Goal: Task Accomplishment & Management: Manage account settings

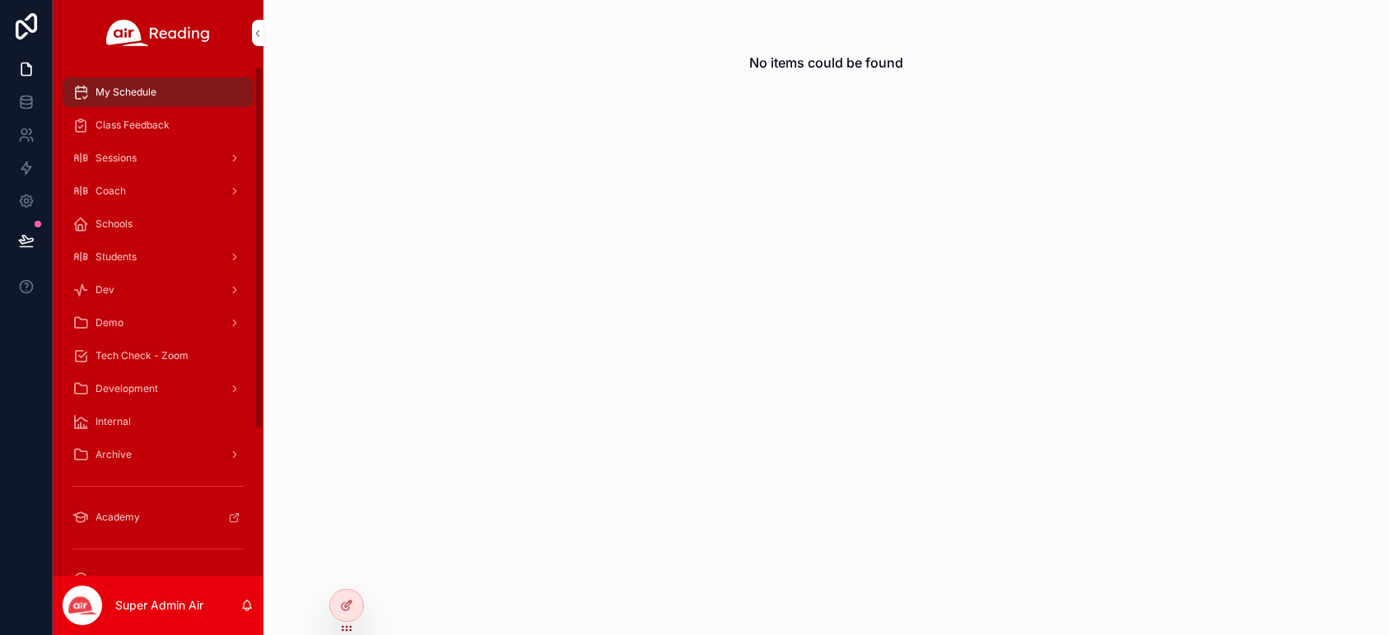
click at [227, 158] on div "scrollable content" at bounding box center [232, 158] width 21 height 26
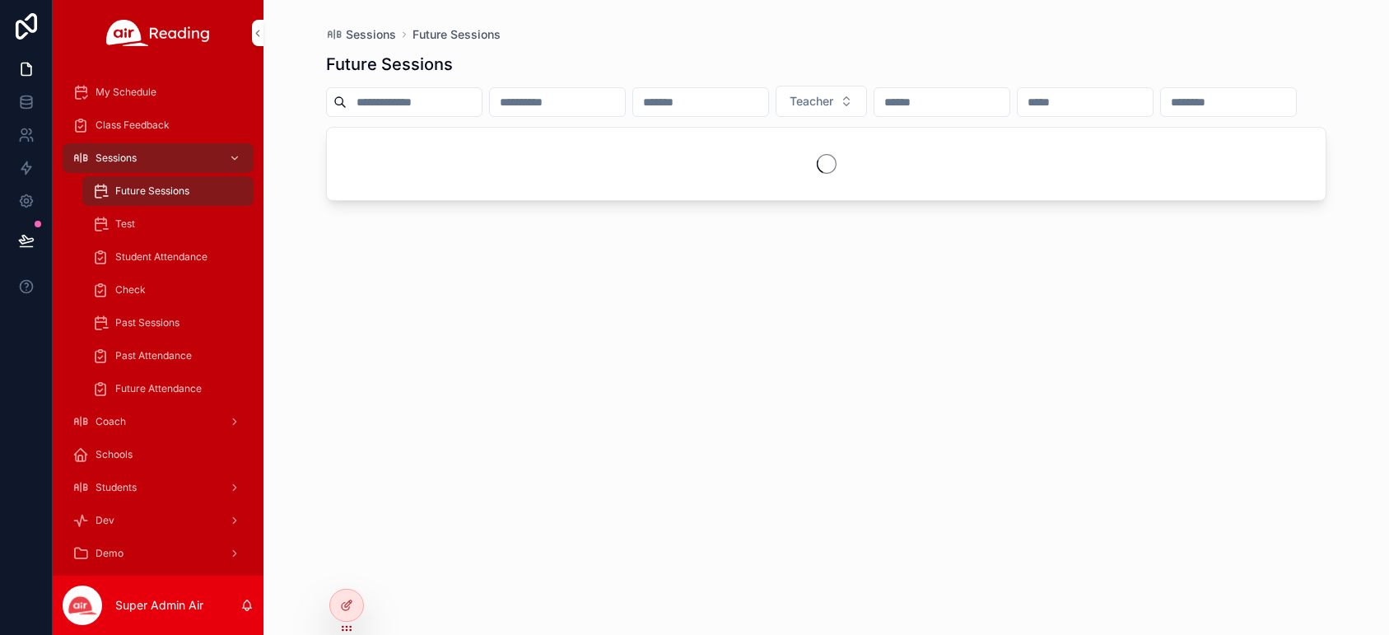
click at [209, 183] on div "Future Sessions" at bounding box center [167, 191] width 151 height 26
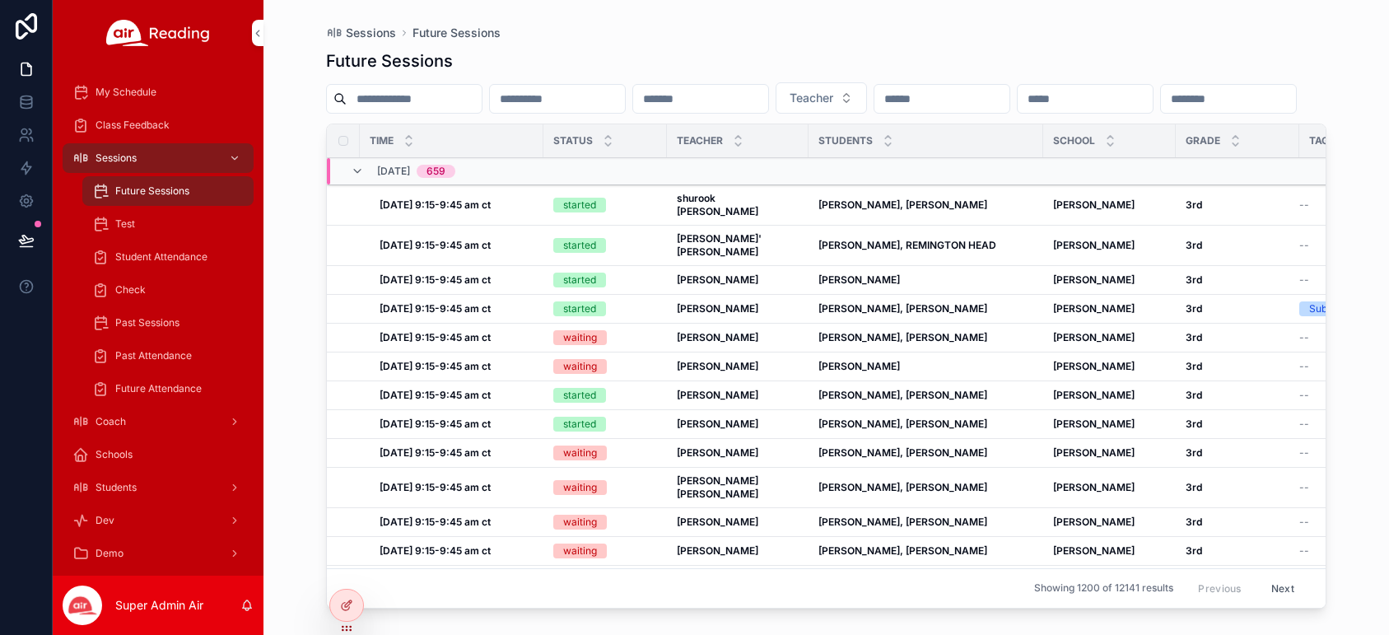
click at [547, 107] on input "scrollable content" at bounding box center [557, 98] width 135 height 23
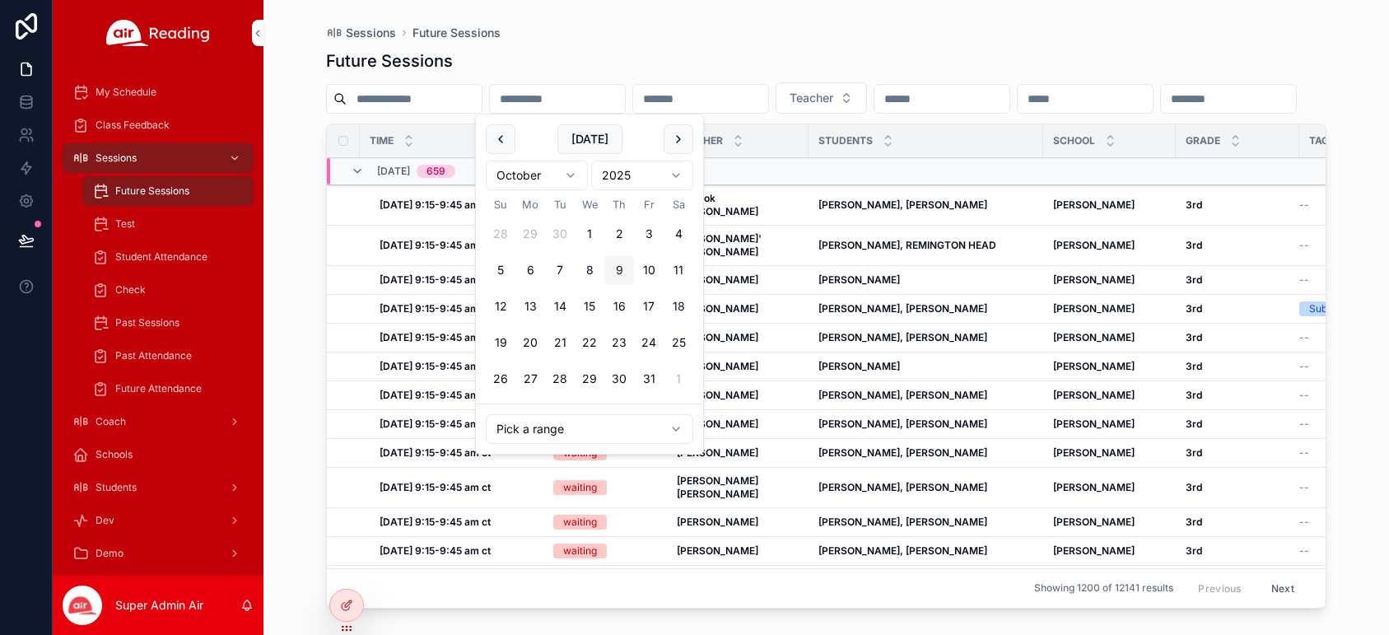
click at [611, 266] on button "9" at bounding box center [619, 270] width 30 height 30
type input "**********"
click at [1006, 100] on input "scrollable content" at bounding box center [961, 98] width 135 height 23
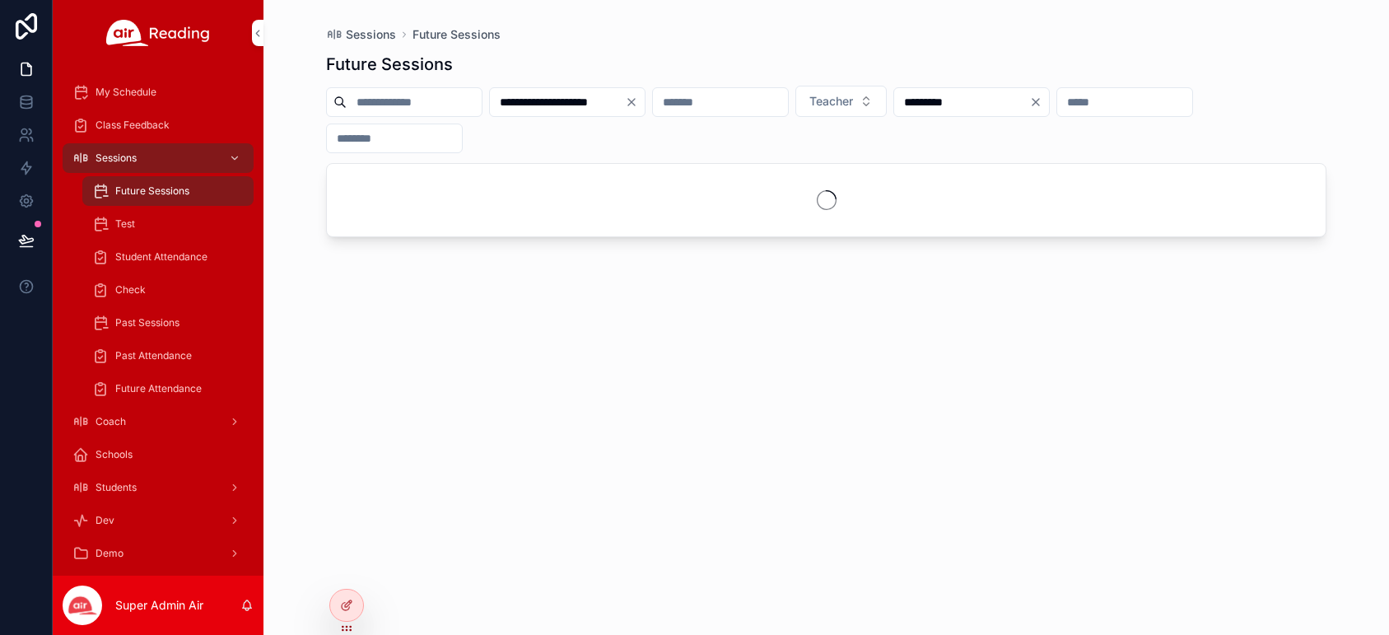
type input "*********"
click at [1018, 144] on div "**********" at bounding box center [826, 119] width 1000 height 67
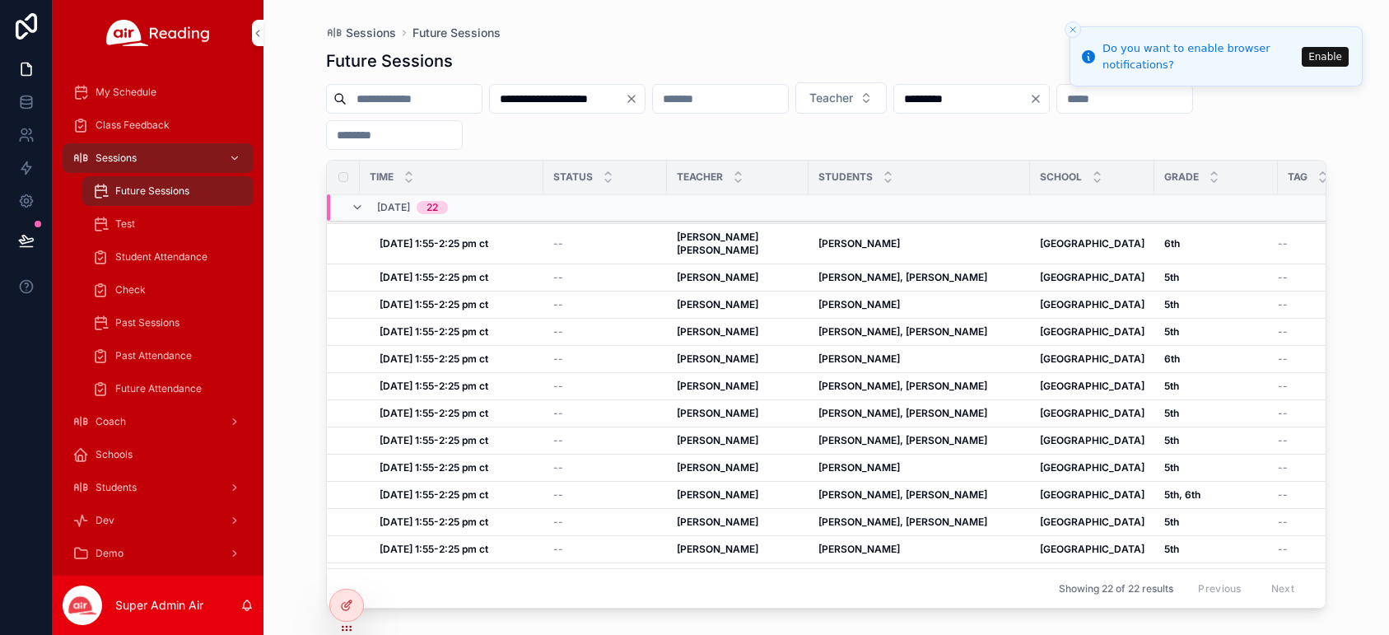
scroll to position [314, 0]
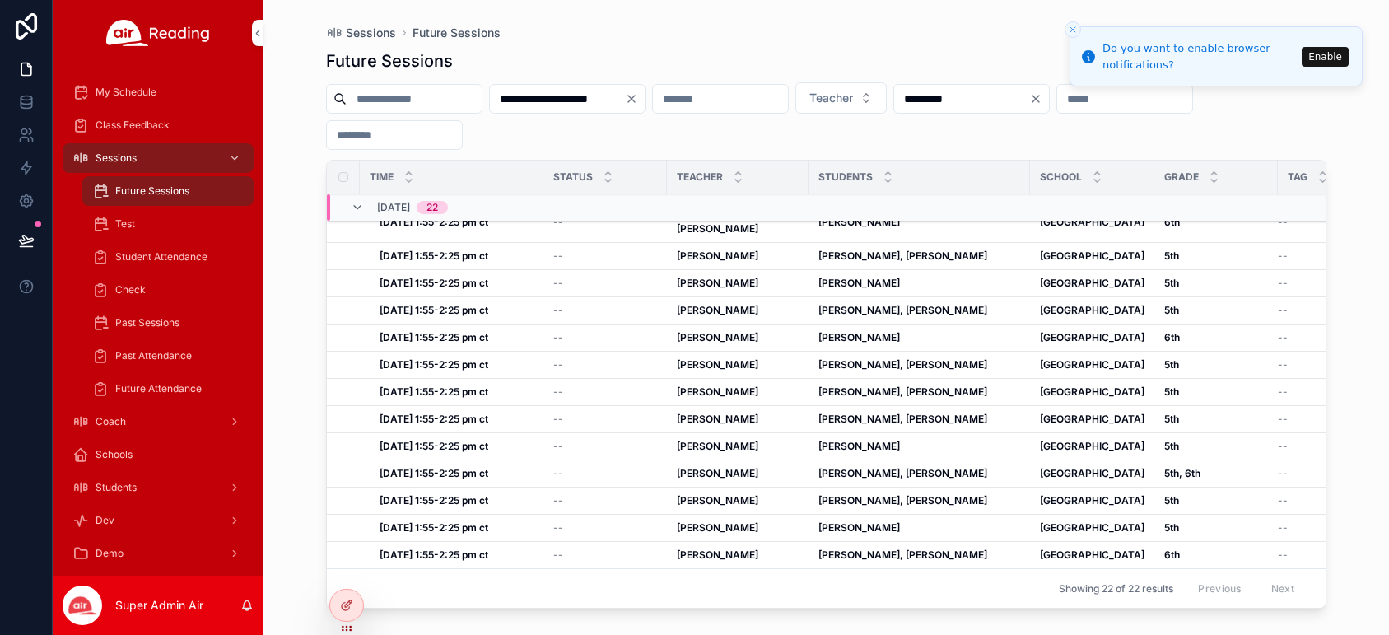
click at [0, 0] on span "Cancel Session by Admin" at bounding box center [0, 0] width 0 height 0
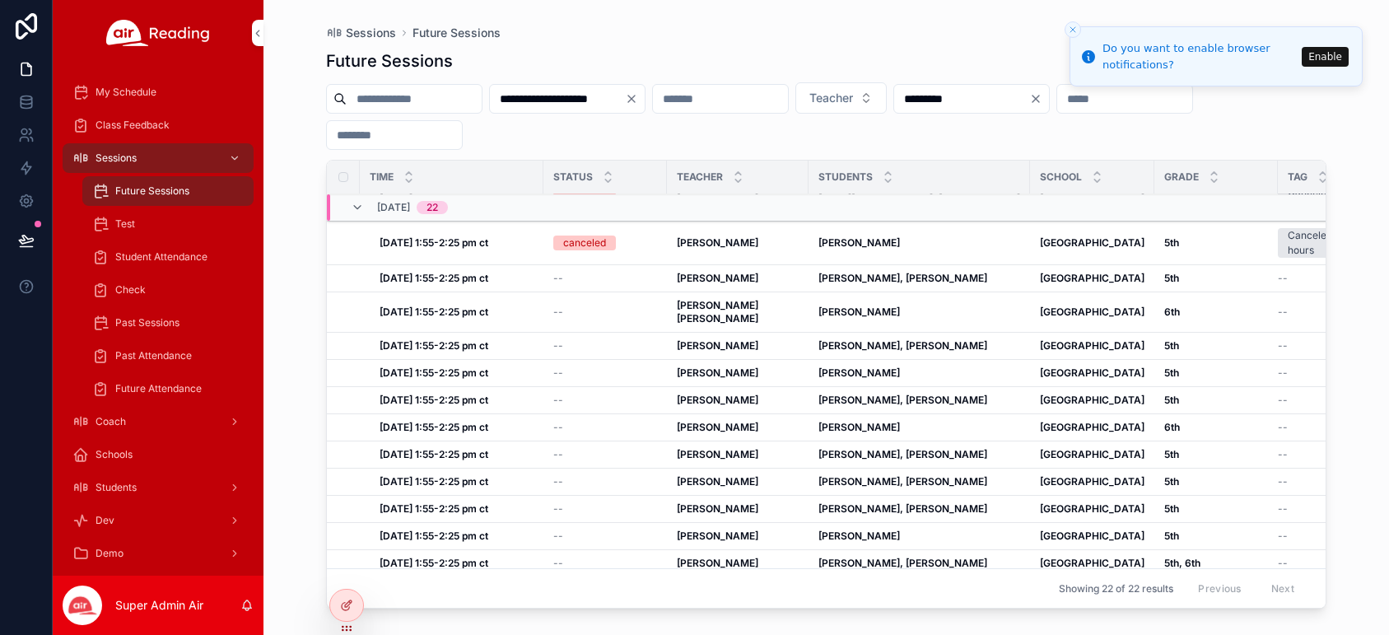
scroll to position [192, 0]
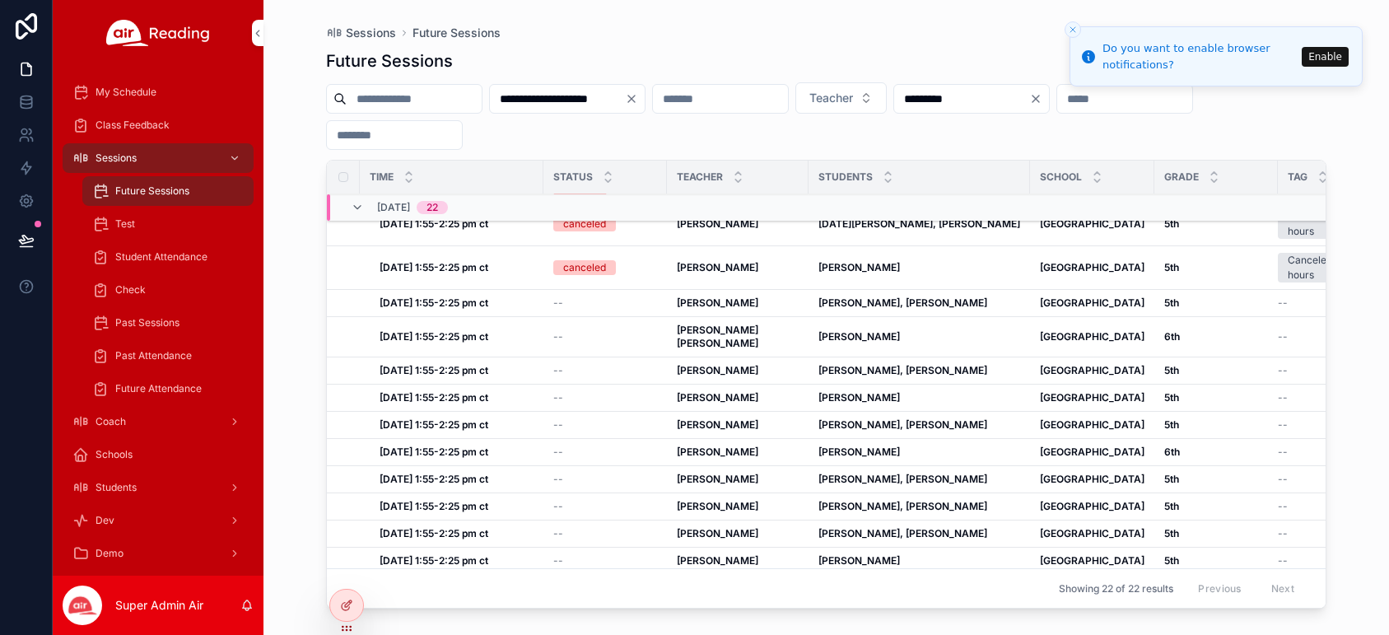
click at [0, 0] on span "Cancel Session by Admin" at bounding box center [0, 0] width 0 height 0
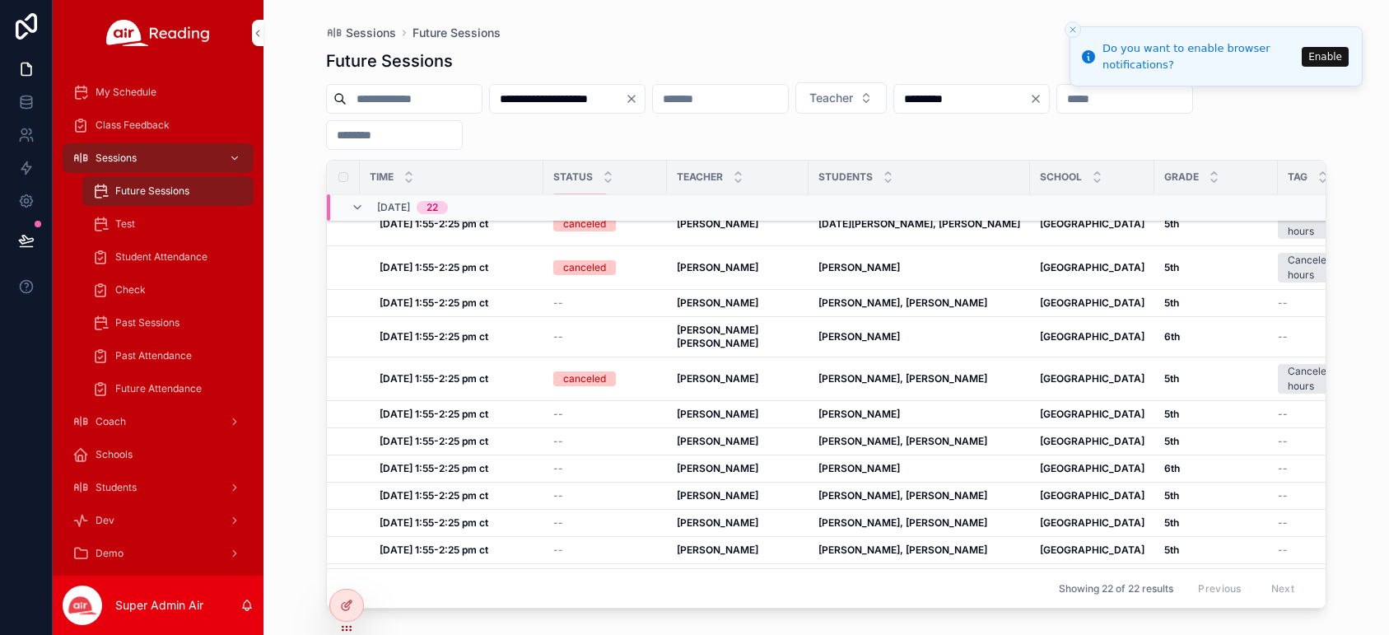
click at [0, 0] on span "Cancel Session by Admin" at bounding box center [0, 0] width 0 height 0
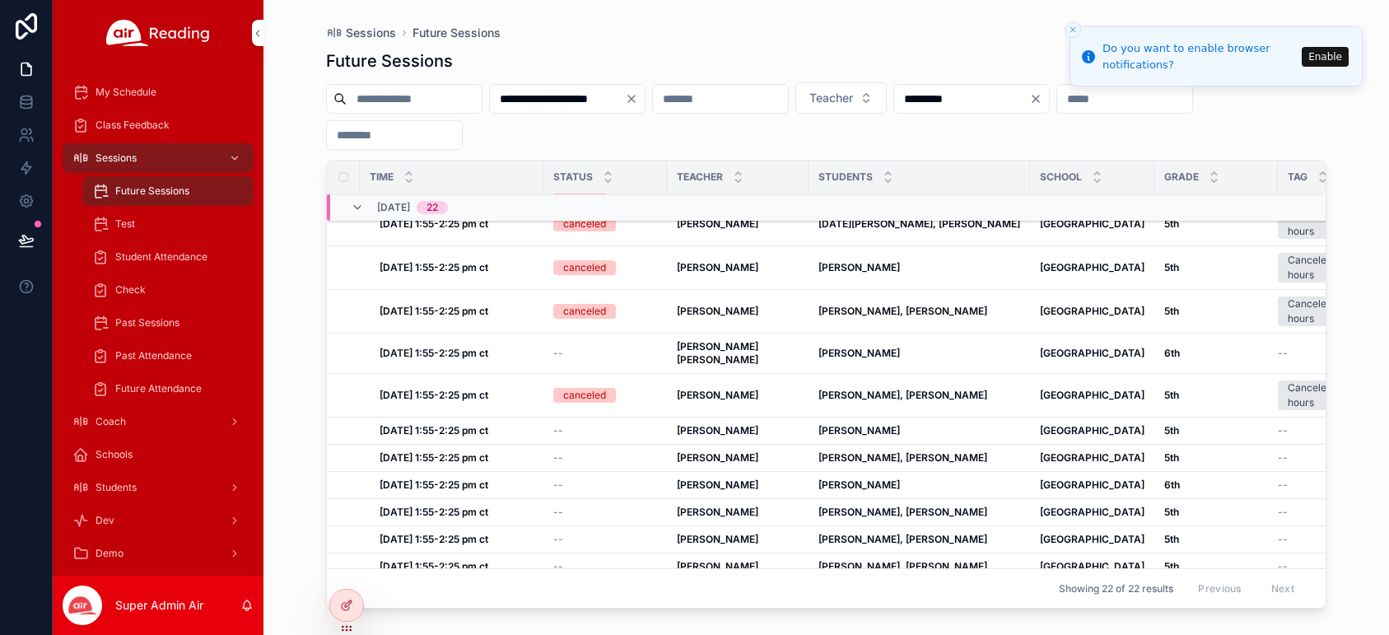
click at [0, 0] on span "Cancel Session by Admin" at bounding box center [0, 0] width 0 height 0
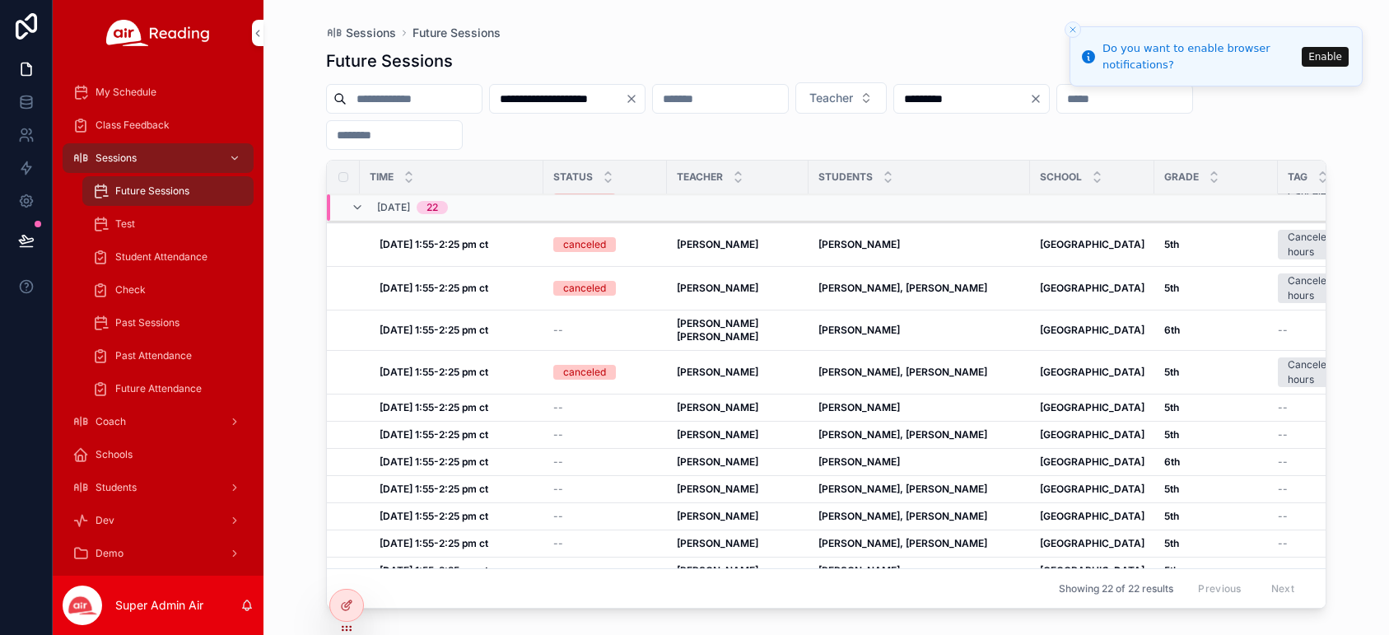
scroll to position [213, 0]
click at [0, 0] on span "Cancel Session by Admin" at bounding box center [0, 0] width 0 height 0
click at [0, 0] on button "Cancel Session by Admin" at bounding box center [0, 0] width 0 height 0
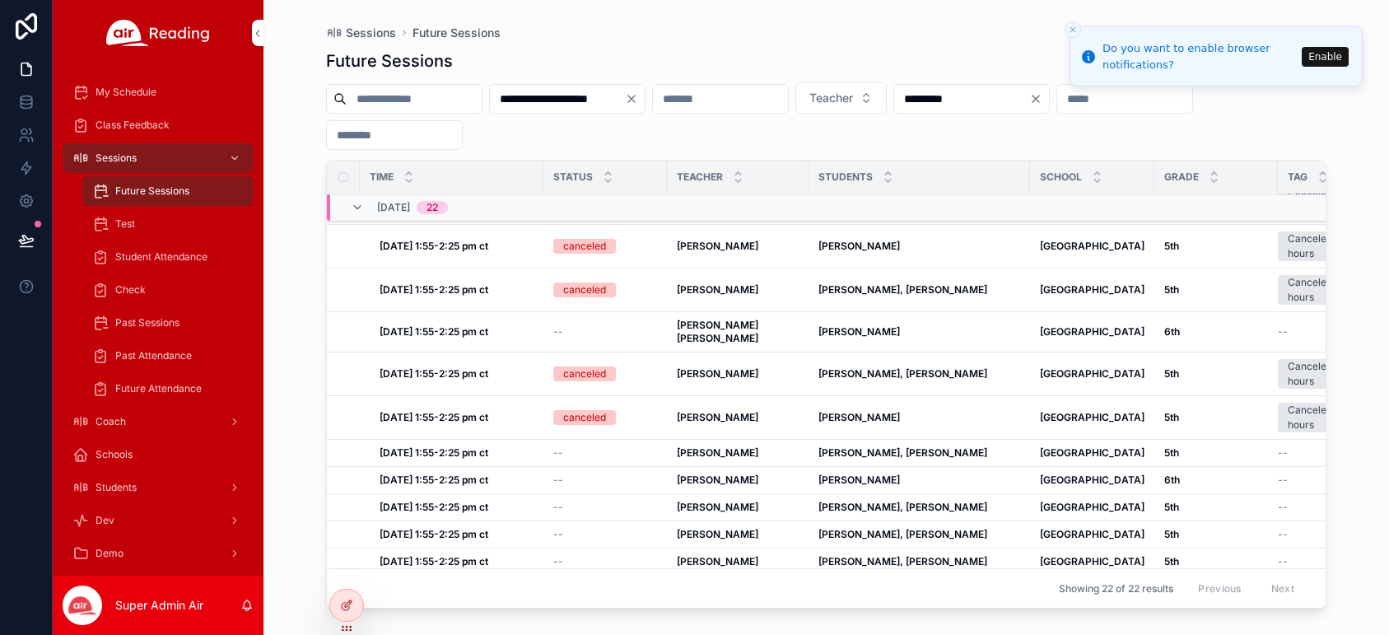
click at [0, 0] on button "Cancel Session by Admin" at bounding box center [0, 0] width 0 height 0
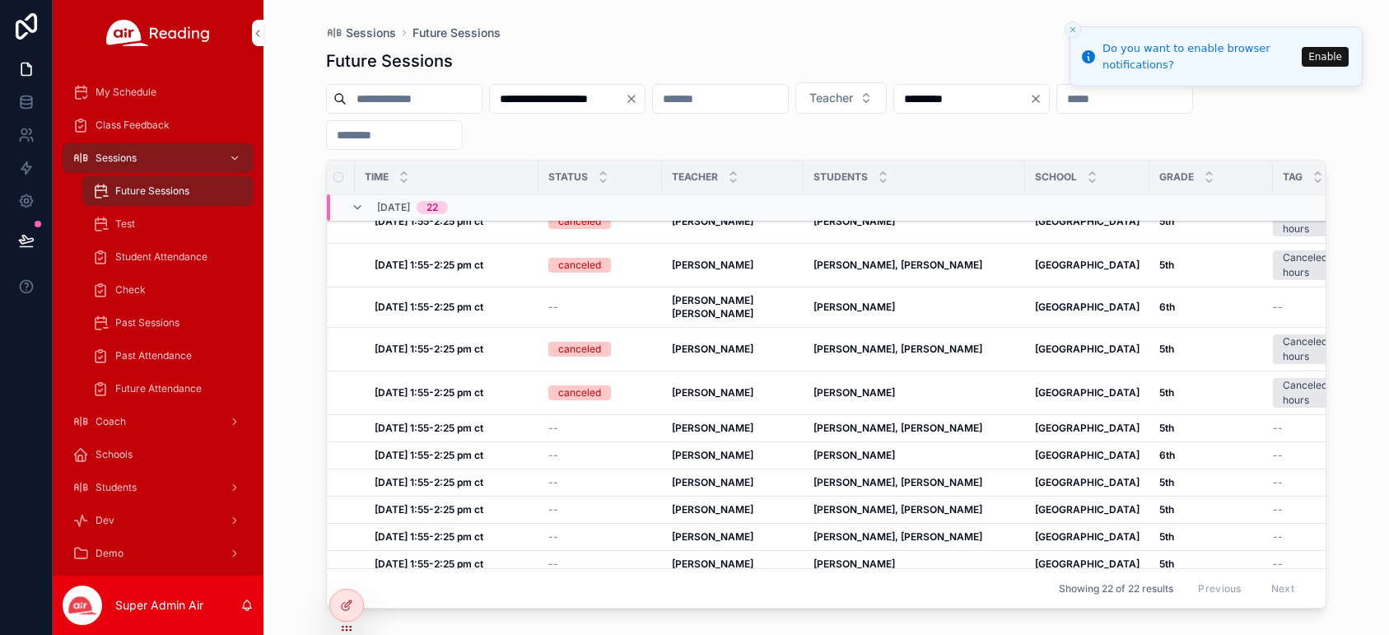
scroll to position [240, 5]
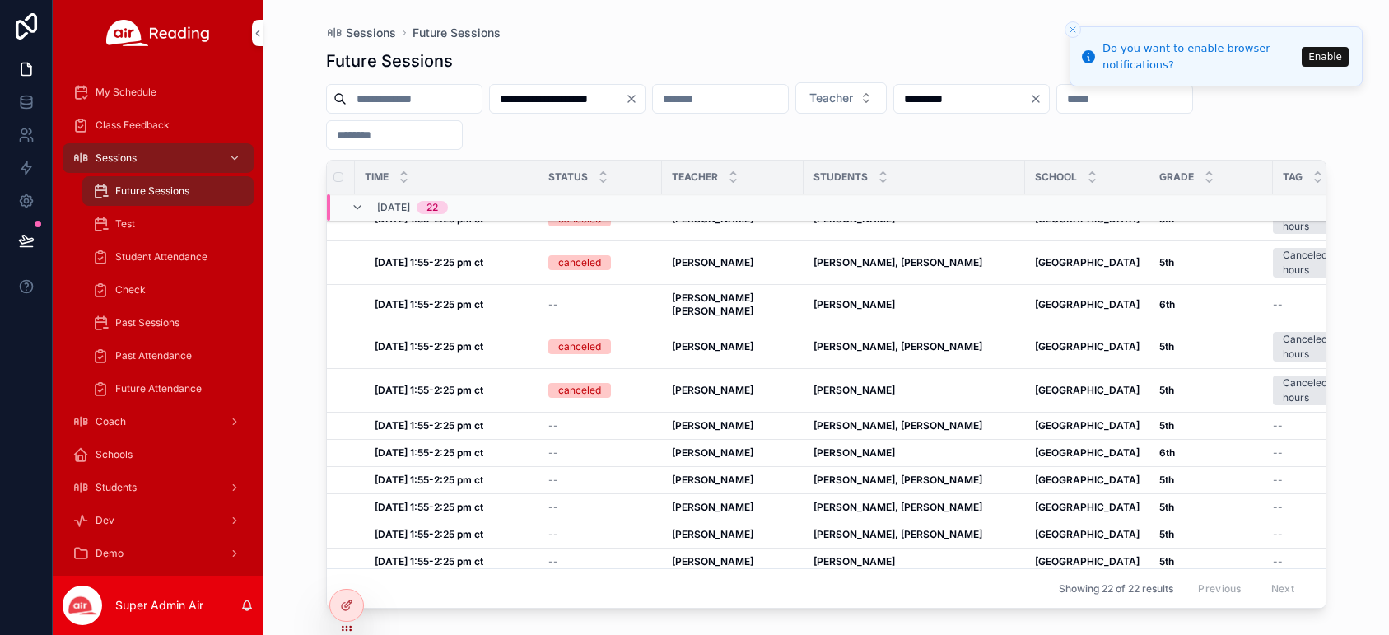
click at [0, 0] on span "Cancel Session by Admin" at bounding box center [0, 0] width 0 height 0
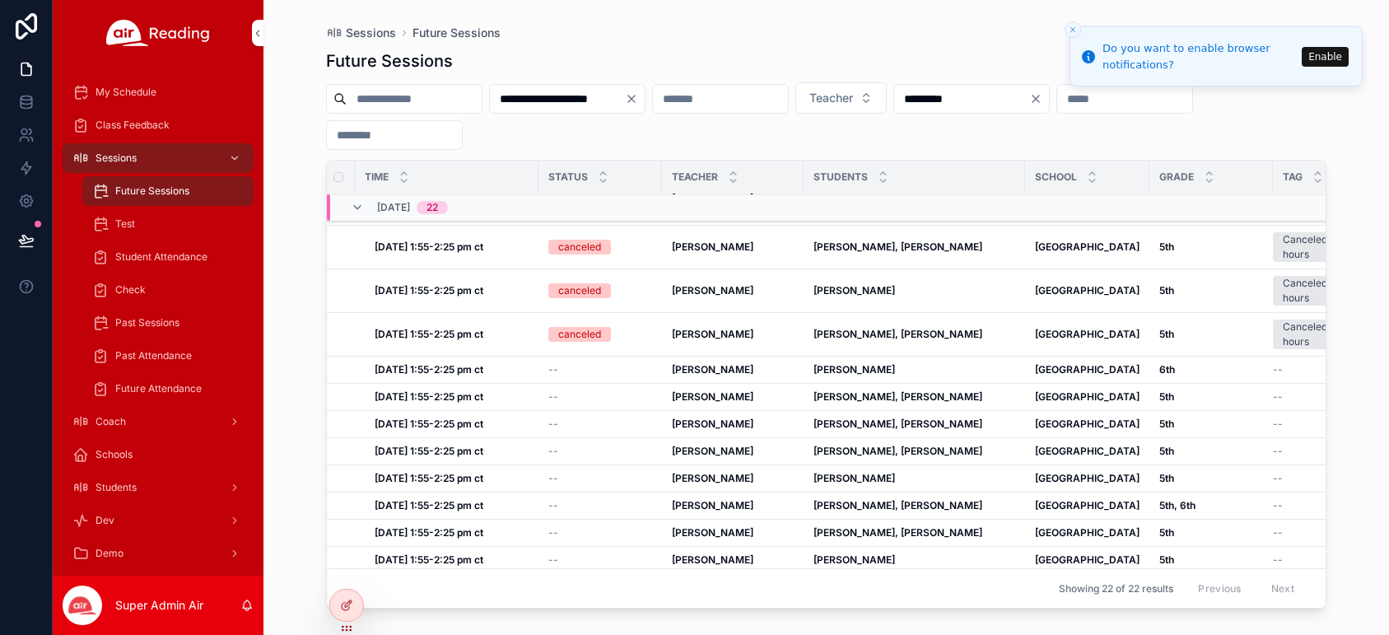
scroll to position [370, 5]
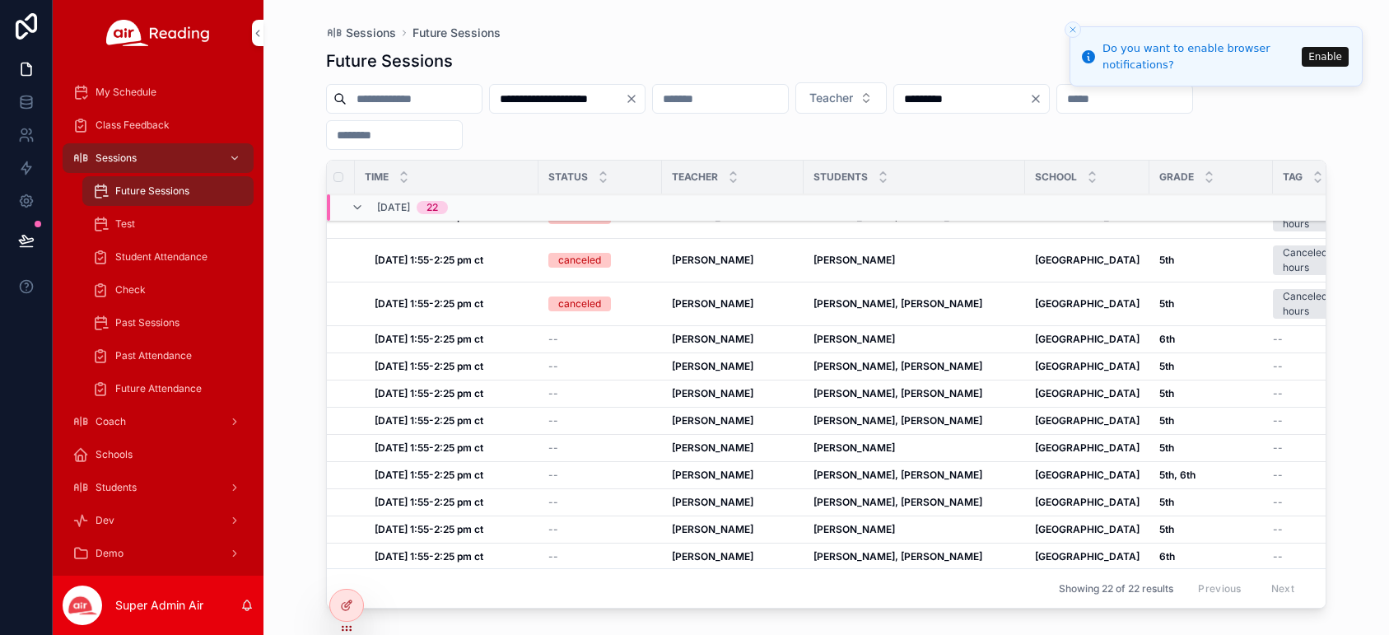
click at [0, 0] on span "Cancel Session by Admin" at bounding box center [0, 0] width 0 height 0
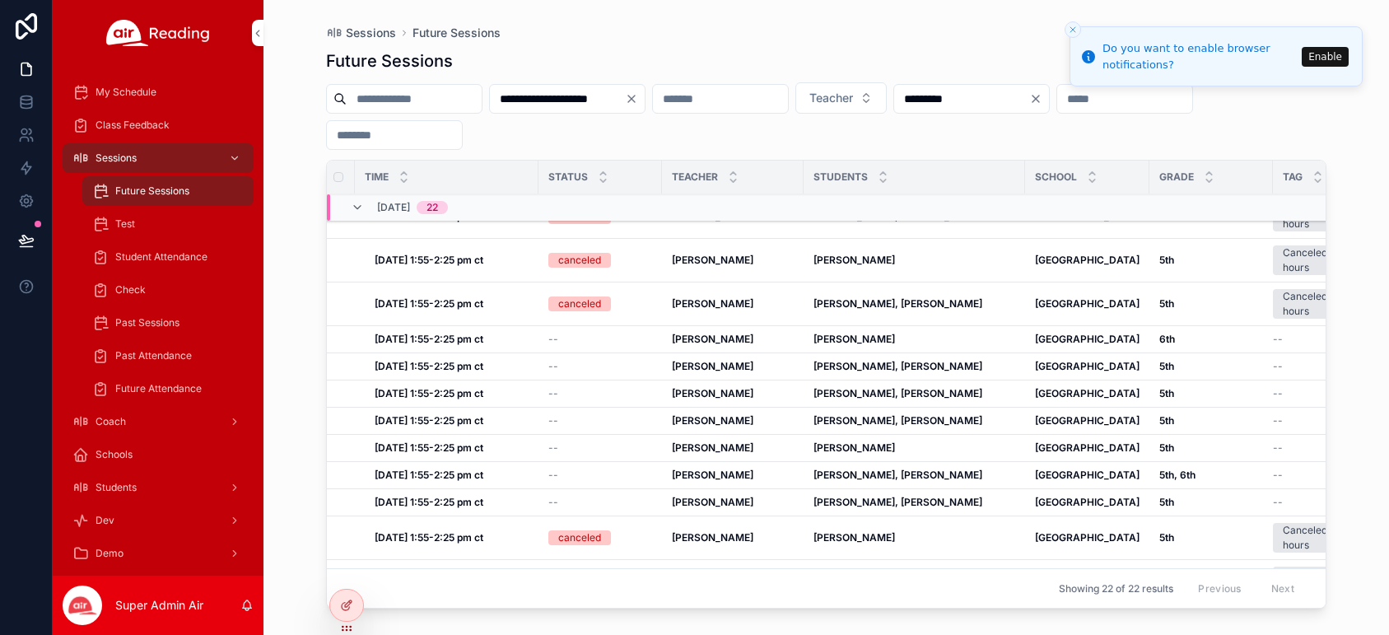
click at [0, 0] on span "Cancel Session by Admin" at bounding box center [0, 0] width 0 height 0
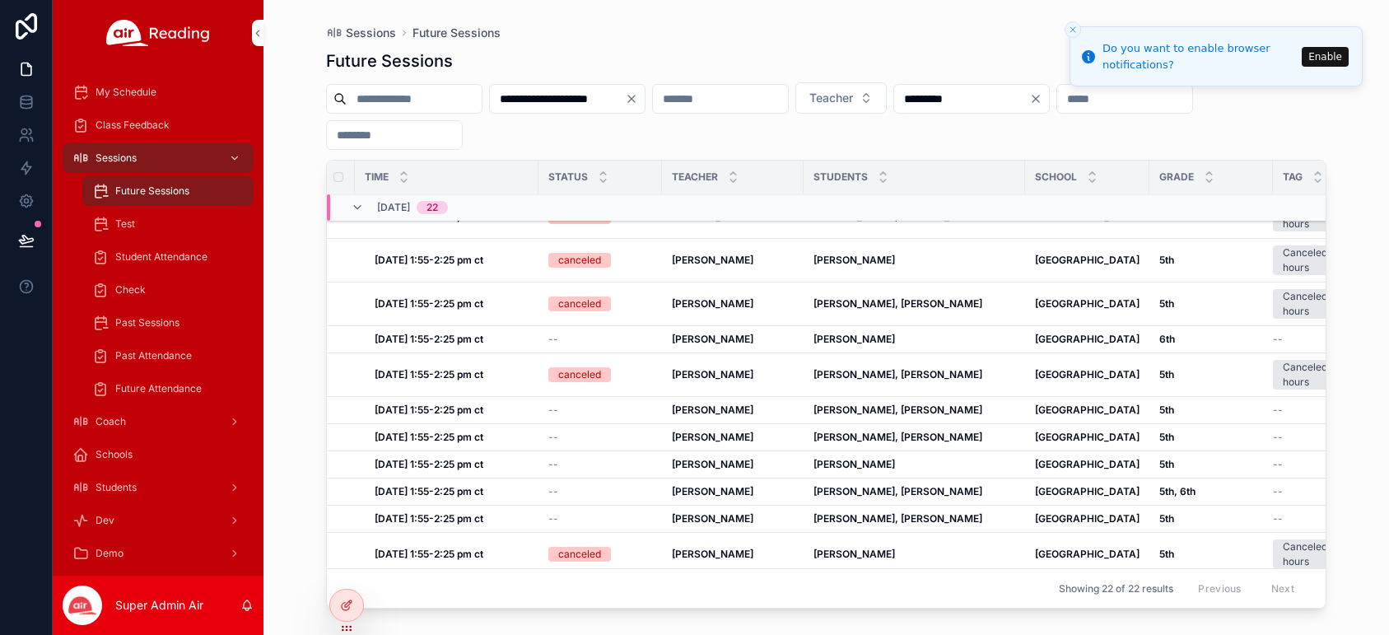
click at [0, 0] on span "Cancel Session by Admin" at bounding box center [0, 0] width 0 height 0
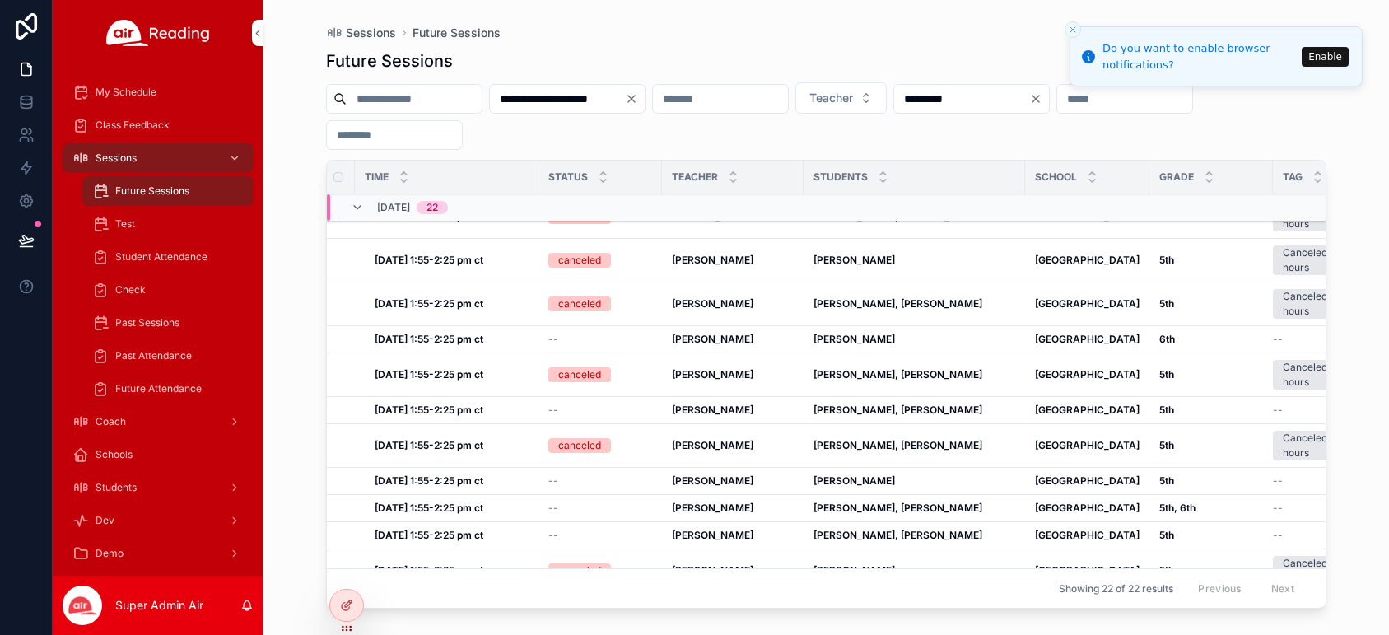
click at [0, 0] on span "Cancel Session by Admin" at bounding box center [0, 0] width 0 height 0
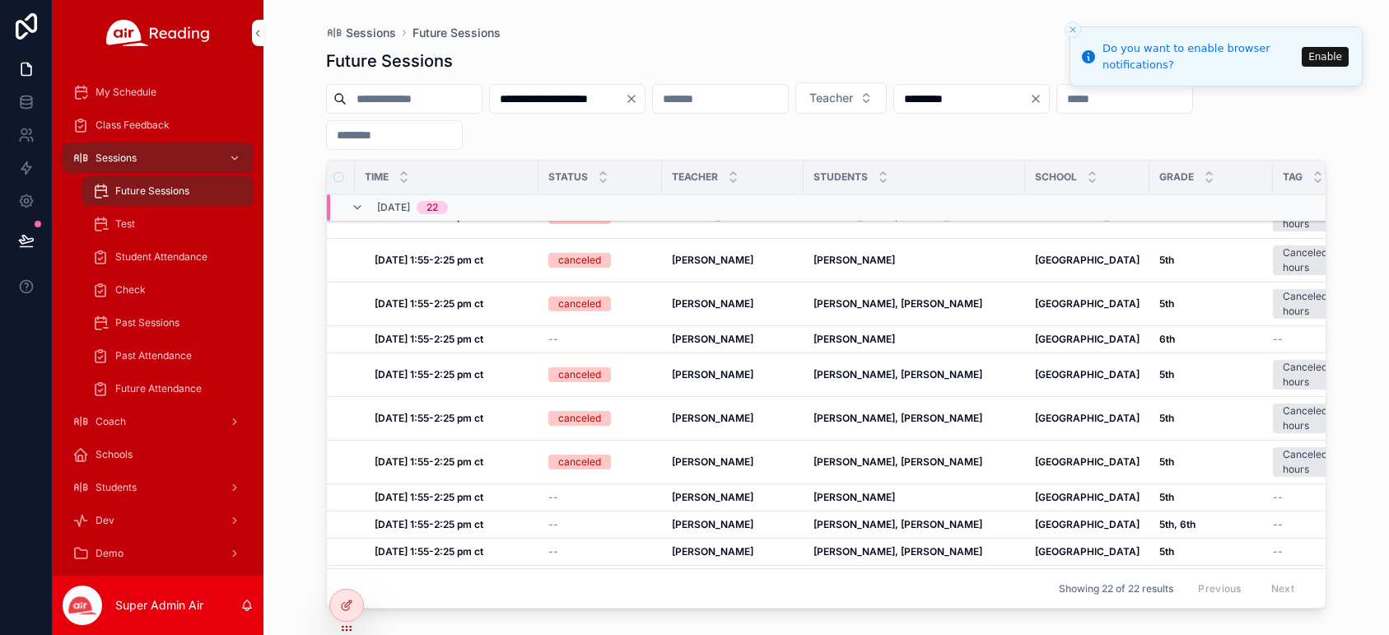
click at [0, 0] on button "Cancel Session by Admin" at bounding box center [0, 0] width 0 height 0
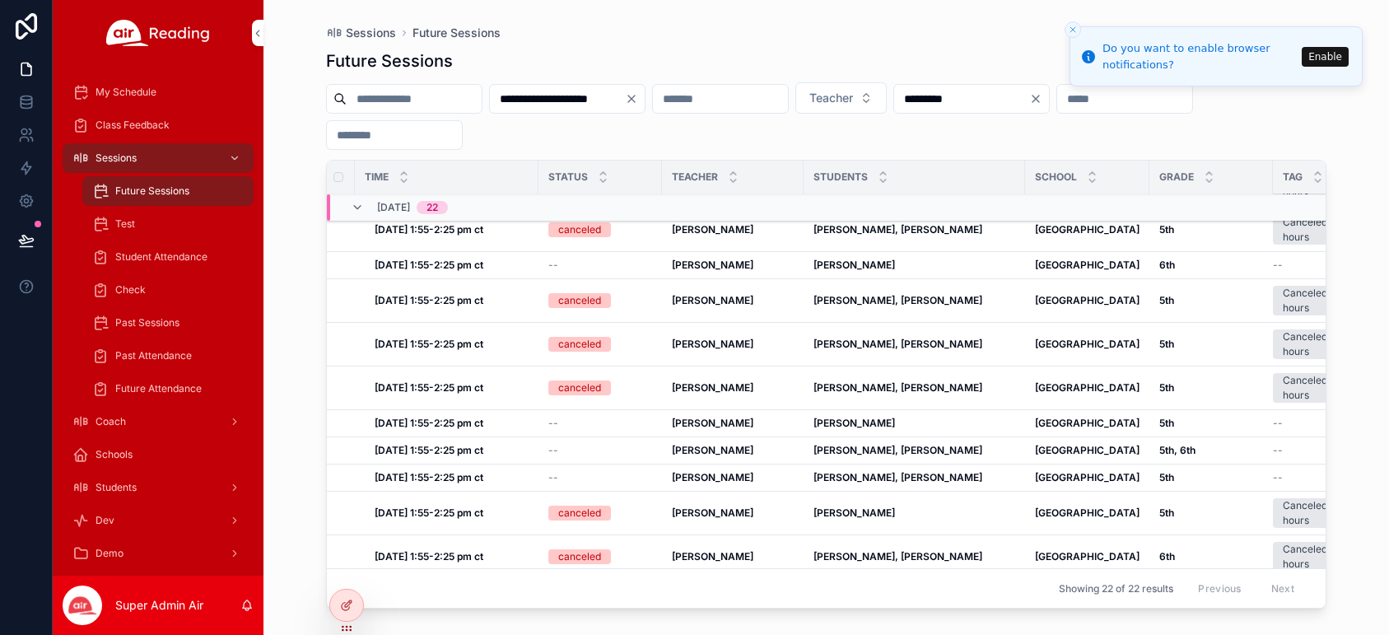
scroll to position [501, 5]
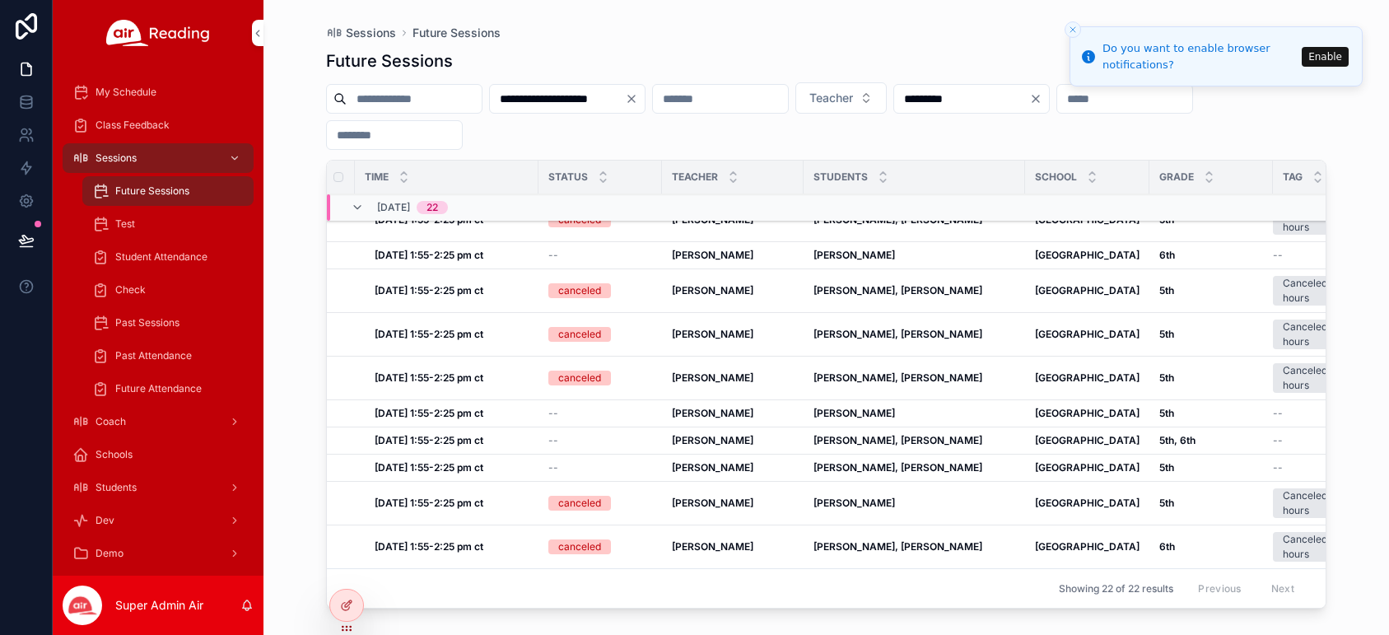
click at [0, 0] on span "Cancel Session by Admin" at bounding box center [0, 0] width 0 height 0
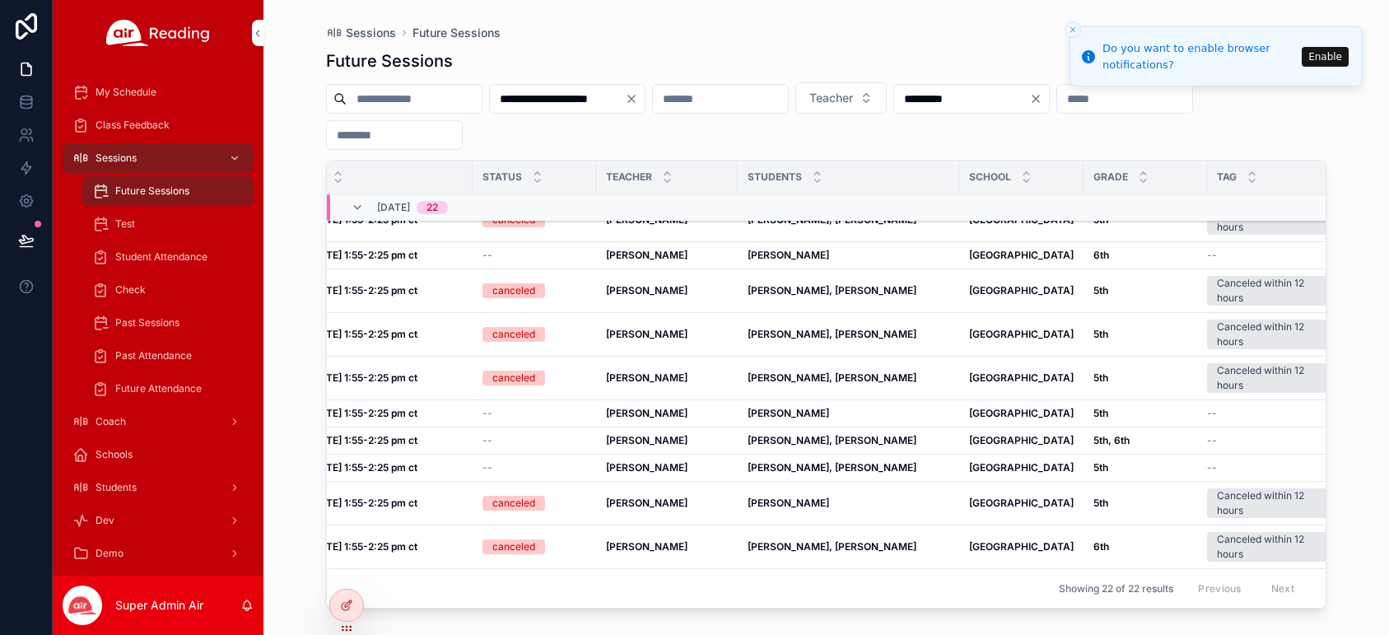
scroll to position [501, 110]
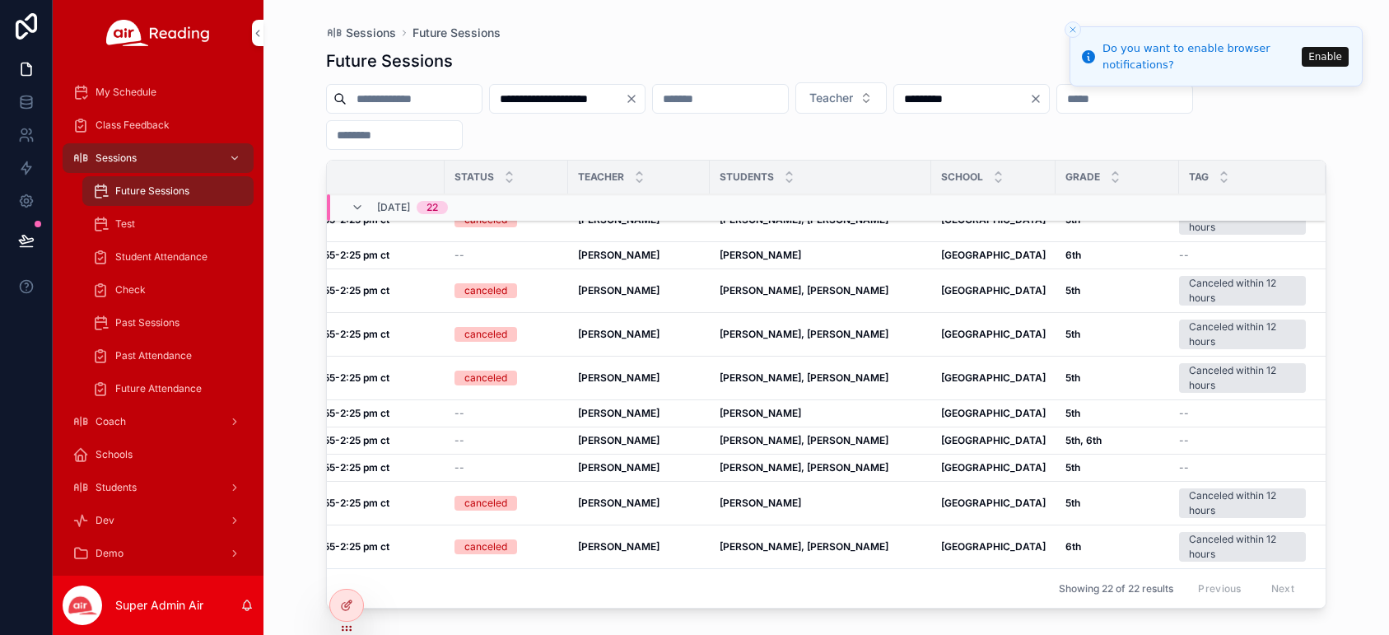
click at [0, 0] on span "Cancel Session by Admin" at bounding box center [0, 0] width 0 height 0
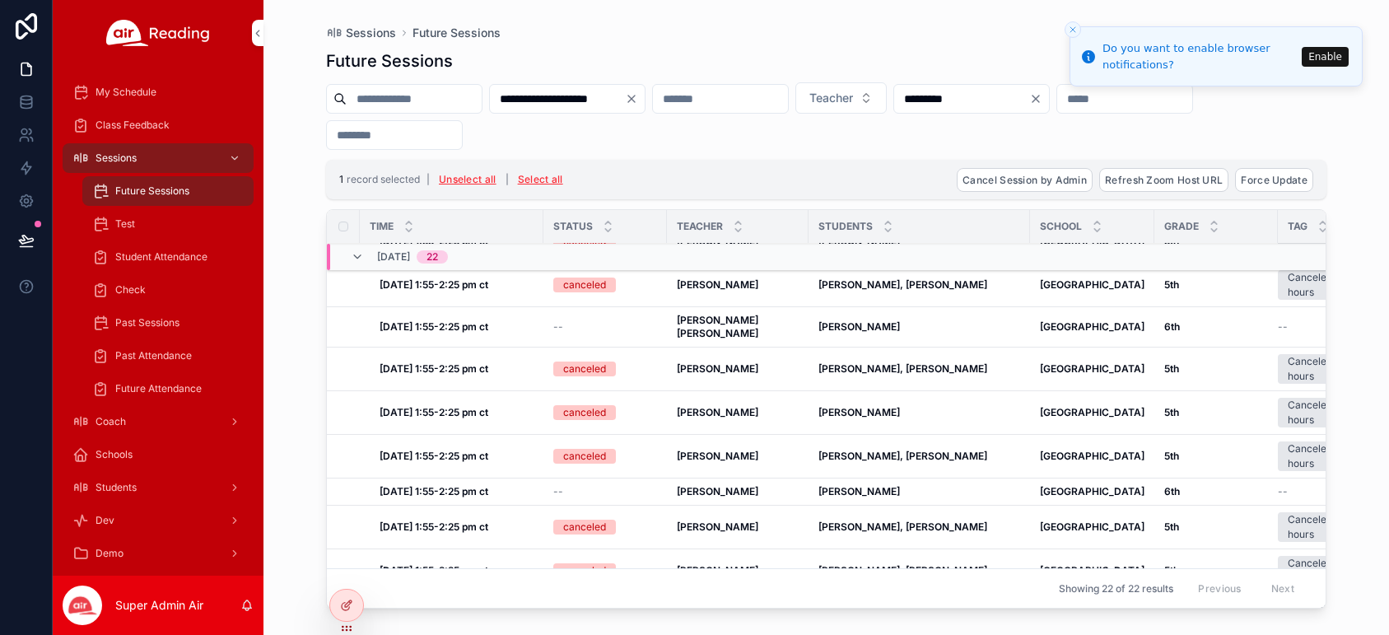
scroll to position [584, 0]
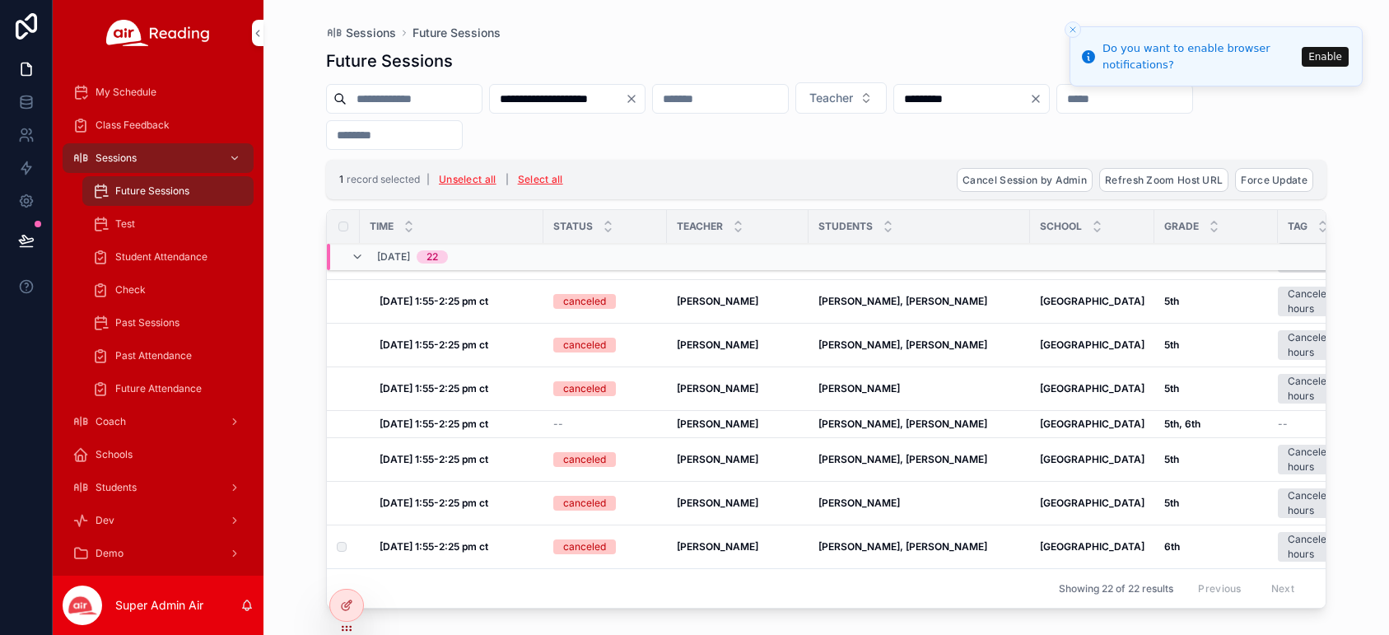
click at [597, 539] on div "canceled" at bounding box center [584, 546] width 43 height 15
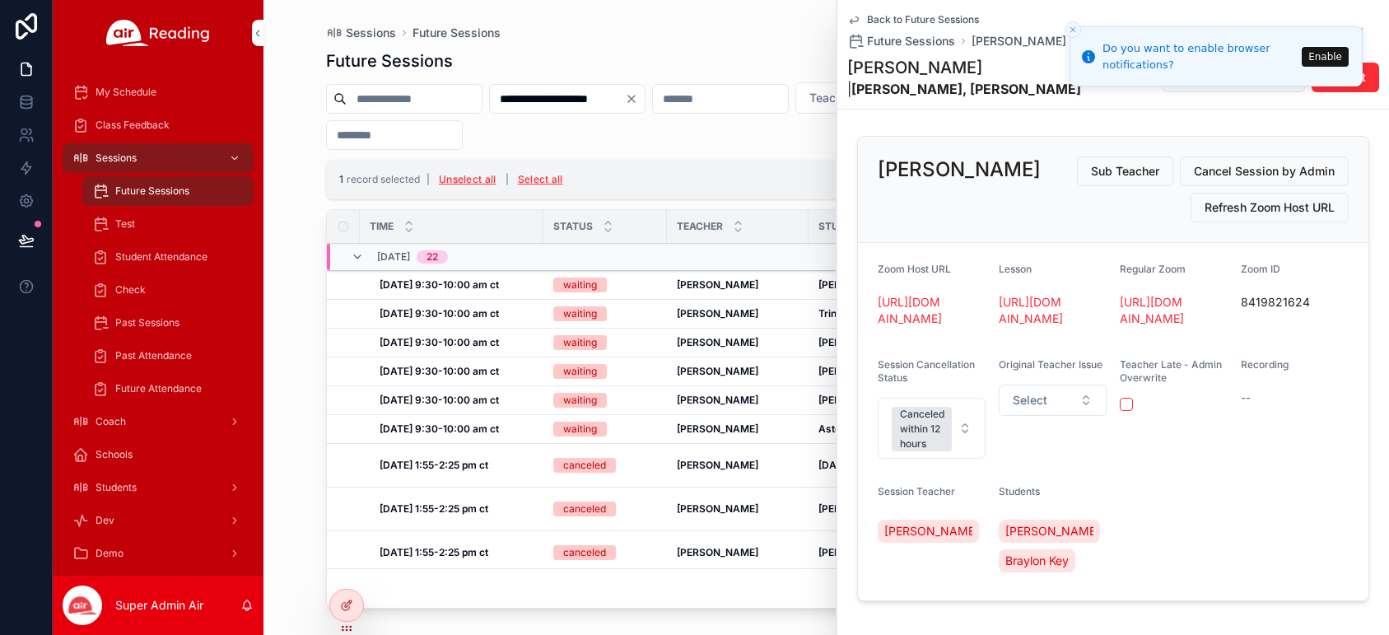
click at [701, 568] on div "Showing 22 of 22 results Previous Next" at bounding box center [826, 588] width 998 height 40
click at [958, 458] on button "Canceled within 12 hours" at bounding box center [931, 428] width 108 height 61
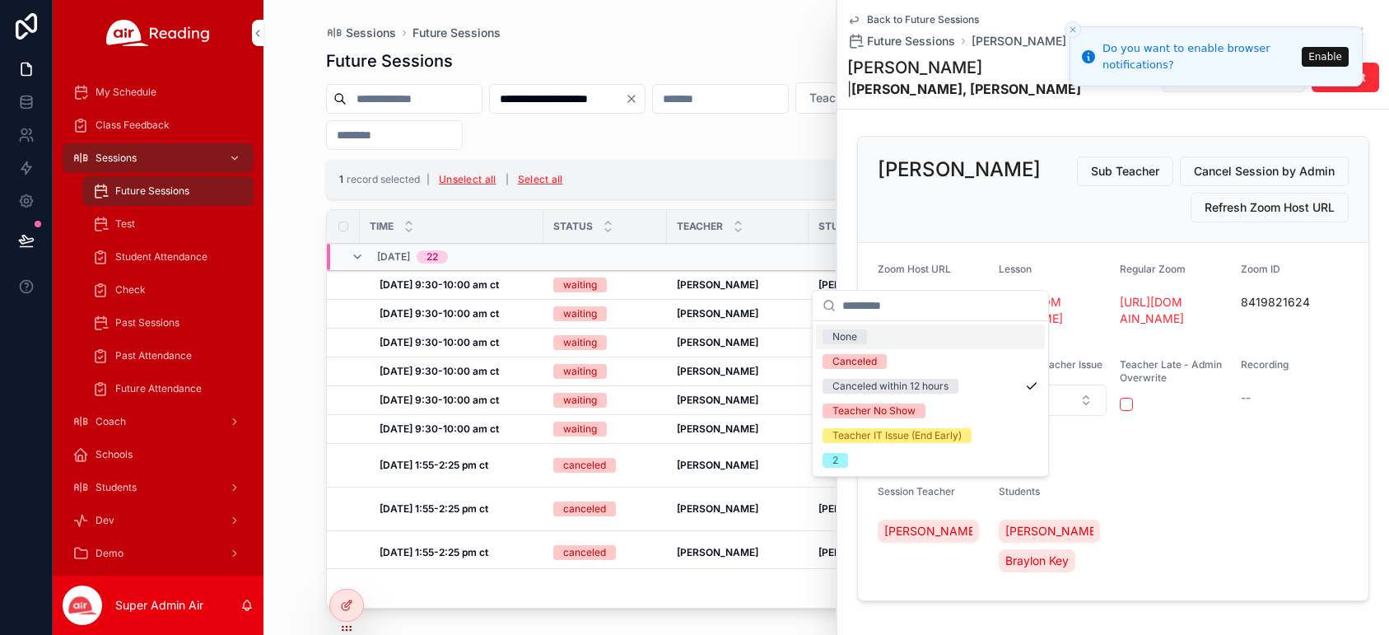
click at [960, 179] on h2 "[PERSON_NAME]" at bounding box center [958, 169] width 163 height 26
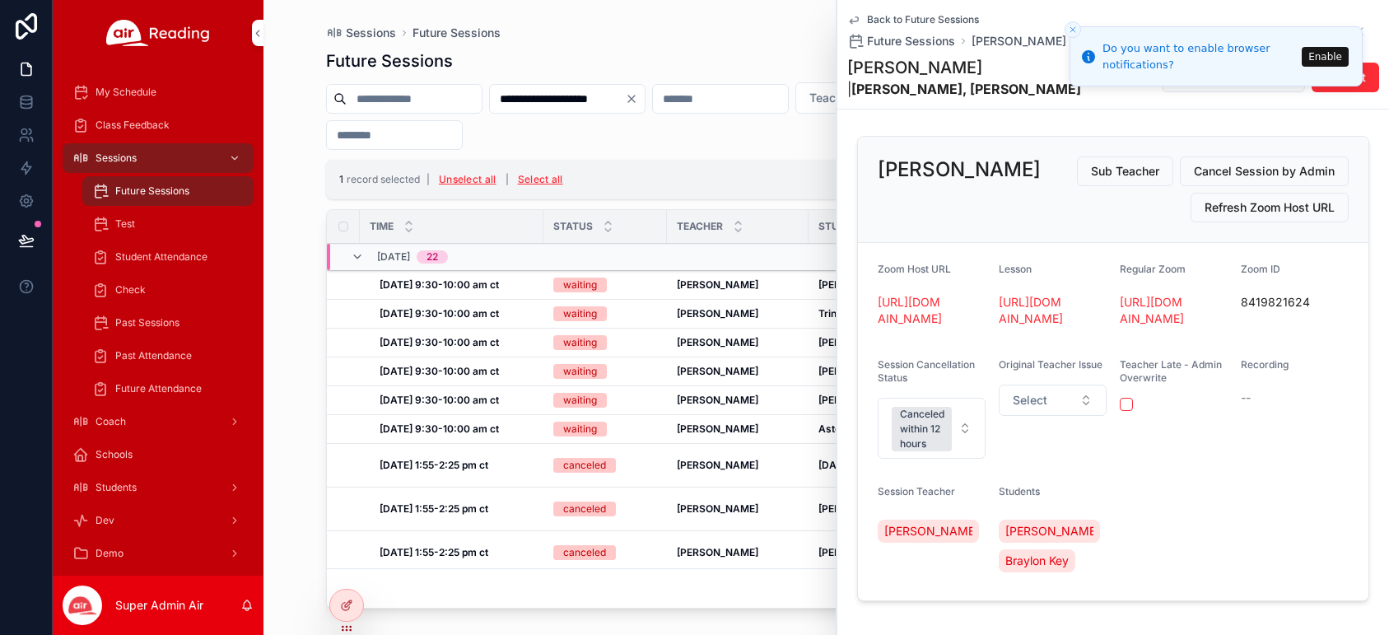
click at [1077, 26] on icon "Close toast" at bounding box center [1073, 30] width 10 height 10
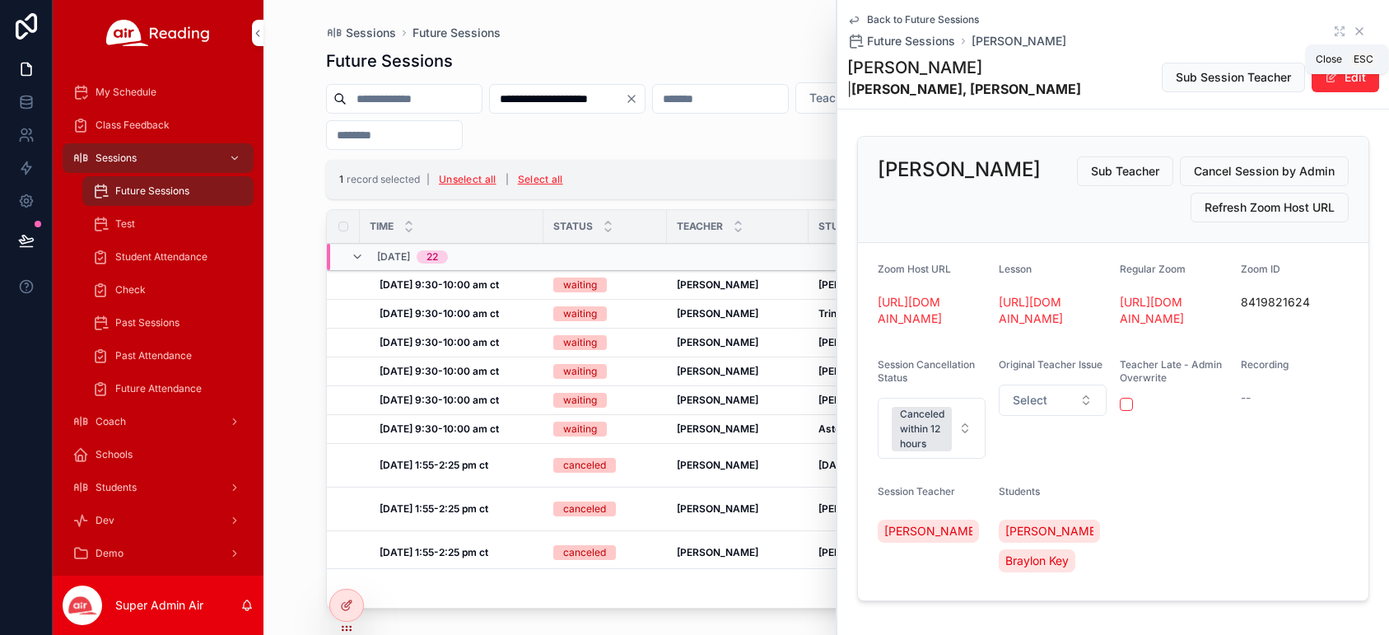
click at [1266, 30] on icon "scrollable content" at bounding box center [1358, 31] width 13 height 13
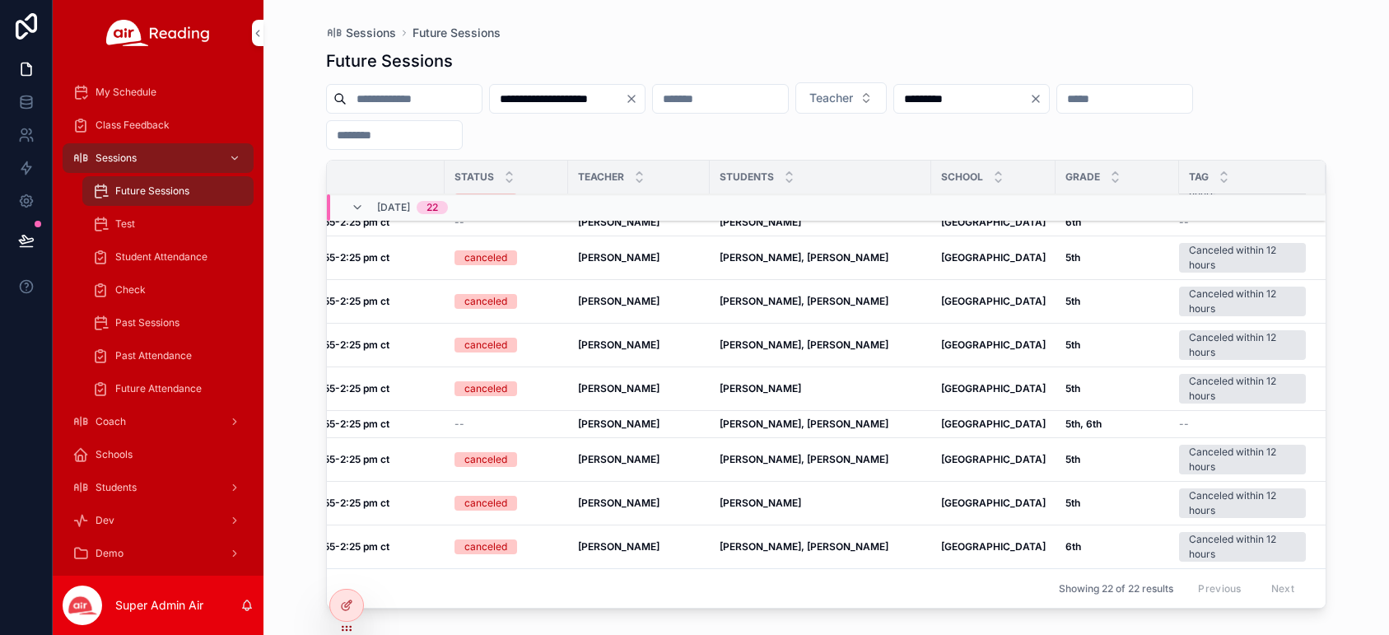
scroll to position [534, 110]
click at [1203, 540] on div "Canceled within 12 hours" at bounding box center [1242, 547] width 107 height 30
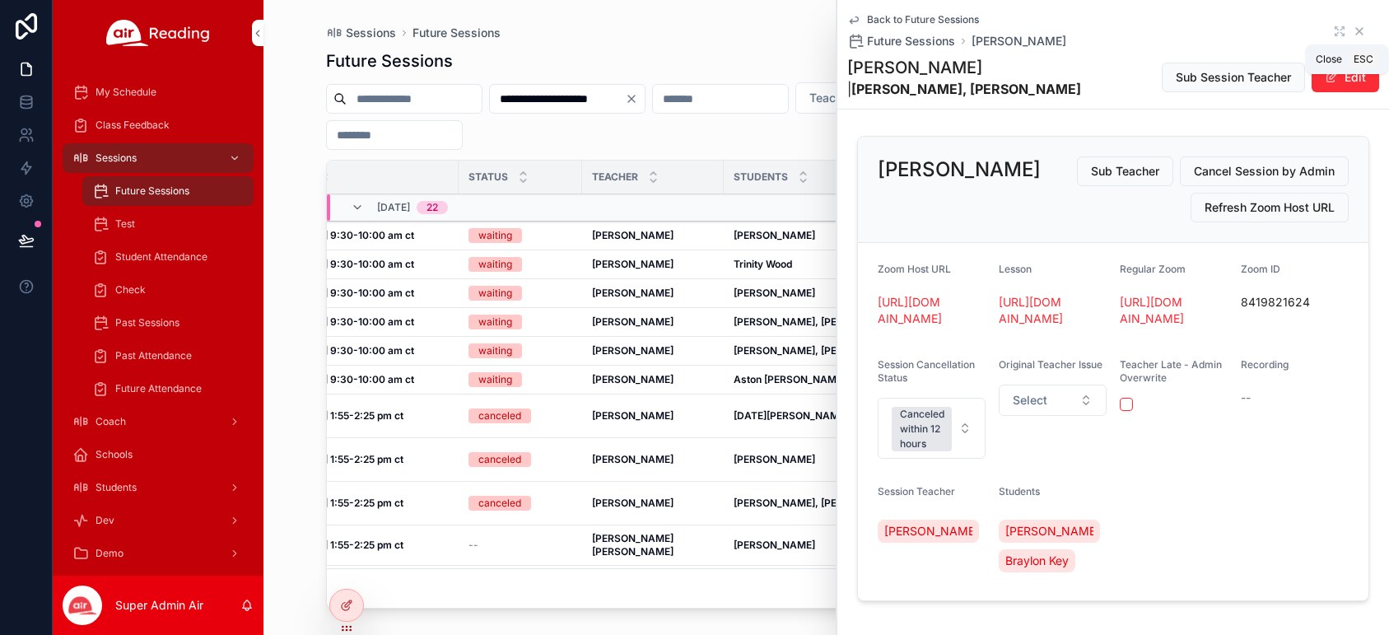
click at [1266, 30] on icon "scrollable content" at bounding box center [1358, 31] width 13 height 13
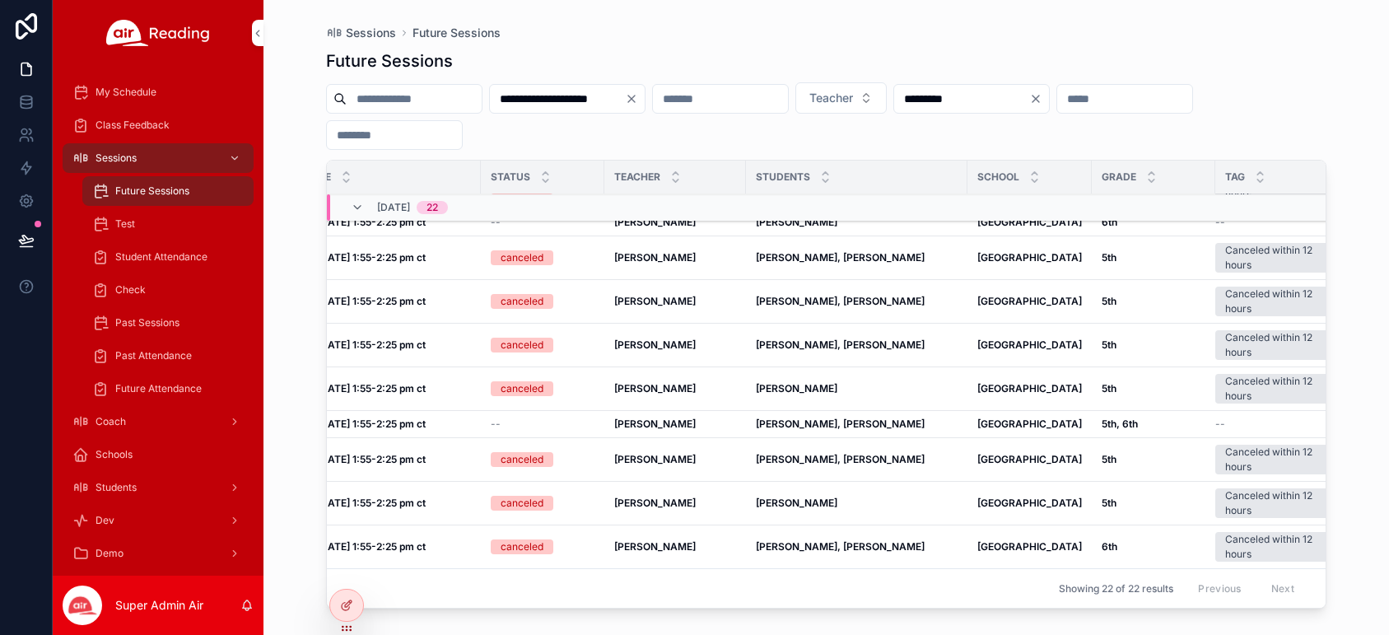
scroll to position [78, 63]
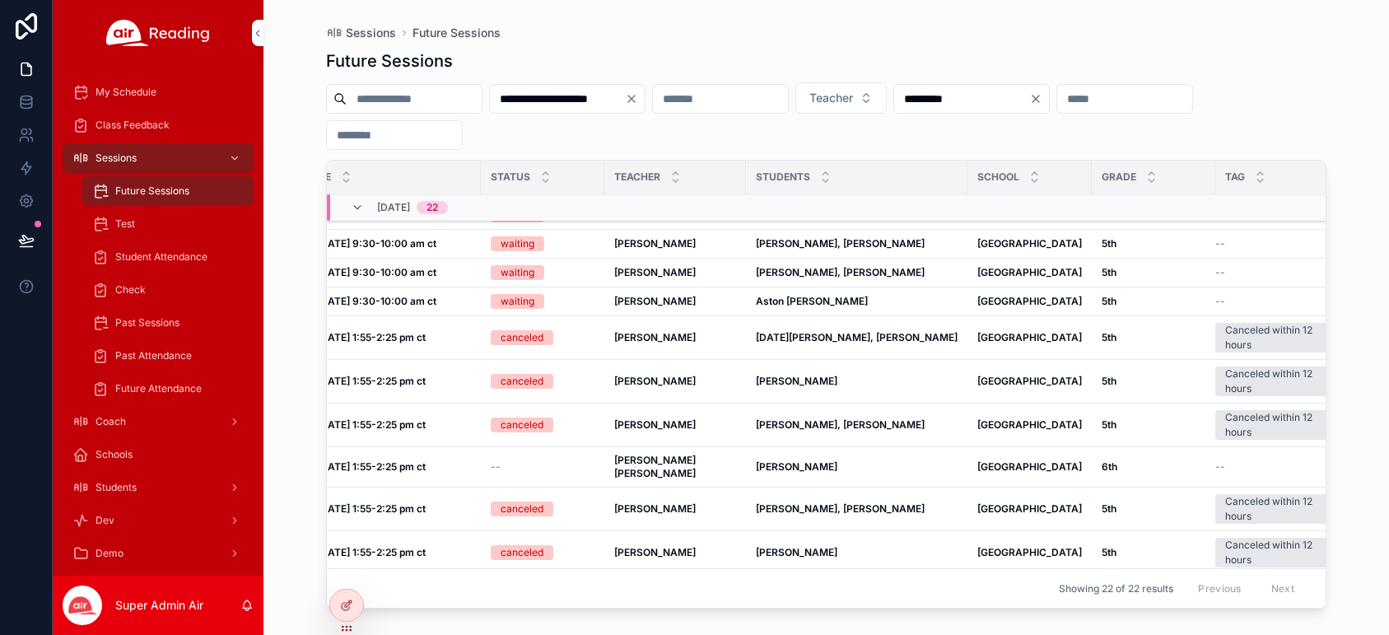
click at [1190, 97] on input "scrollable content" at bounding box center [1124, 98] width 135 height 23
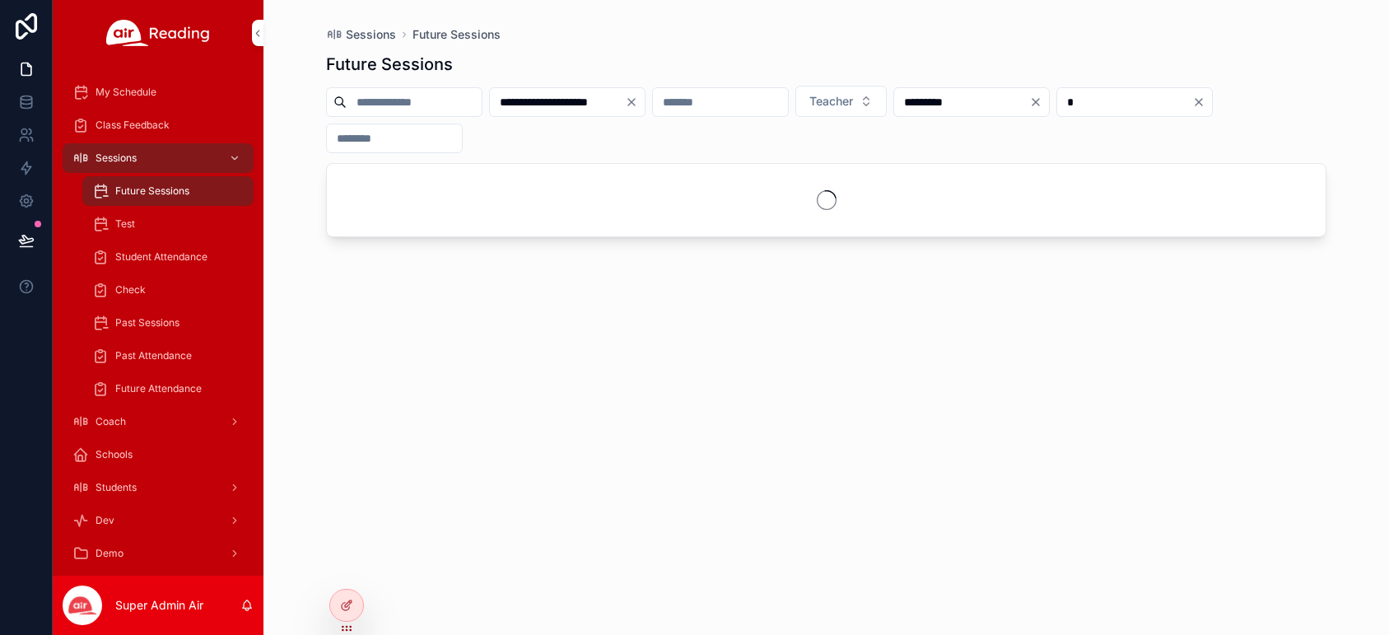
type input "*"
click at [1159, 137] on div "**********" at bounding box center [826, 119] width 1000 height 67
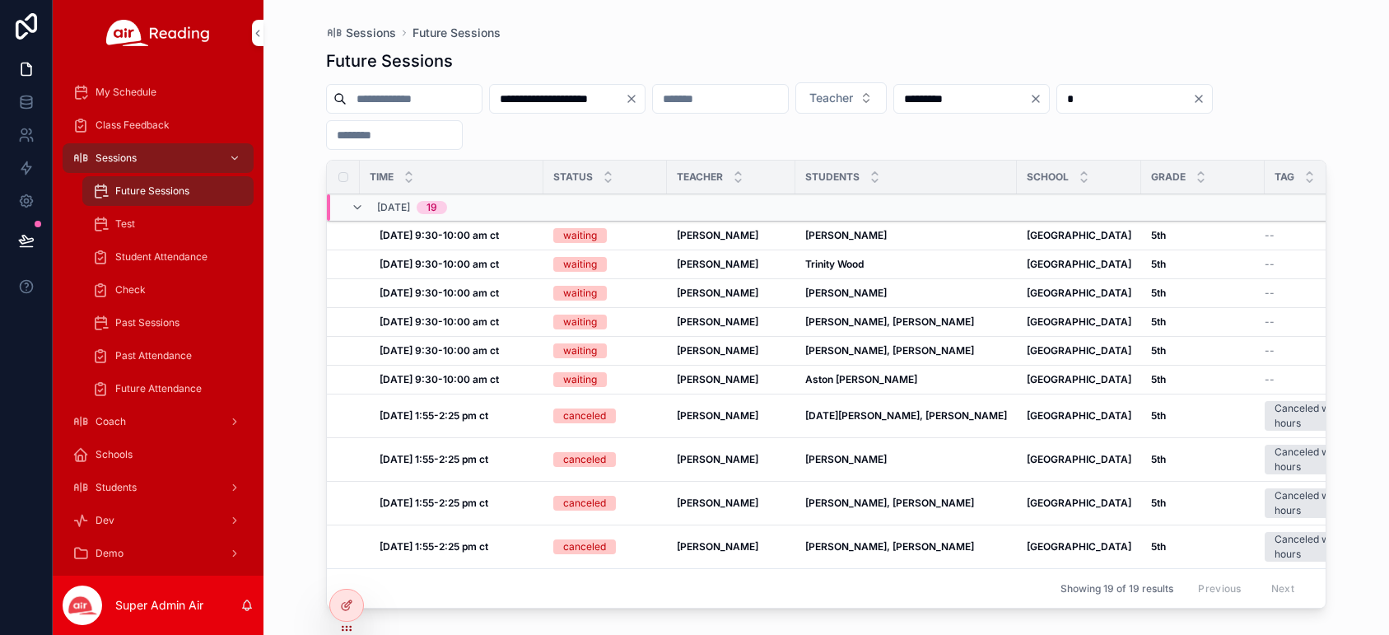
click at [805, 132] on div "**********" at bounding box center [826, 115] width 1000 height 67
